Goal: Find specific page/section: Find specific page/section

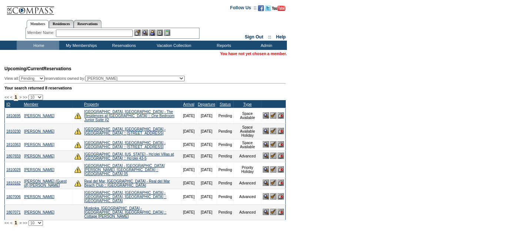
click at [266, 157] on img at bounding box center [266, 156] width 6 height 6
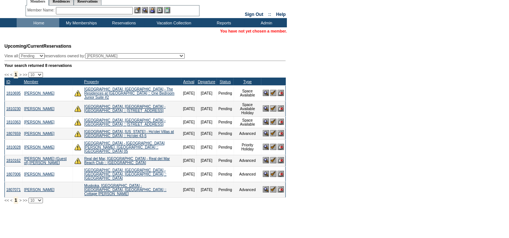
scroll to position [23, 0]
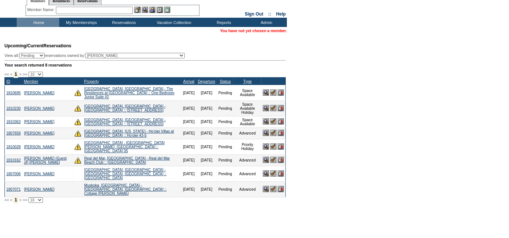
click at [266, 149] on img at bounding box center [266, 147] width 6 height 6
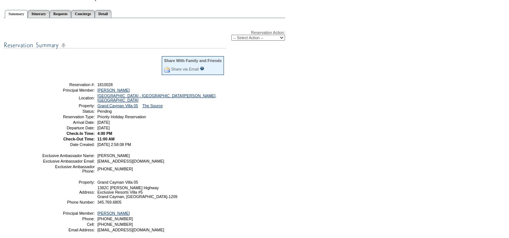
scroll to position [76, 0]
click at [123, 89] on link "[PERSON_NAME]" at bounding box center [113, 90] width 33 height 4
